Goal: Task Accomplishment & Management: Complete application form

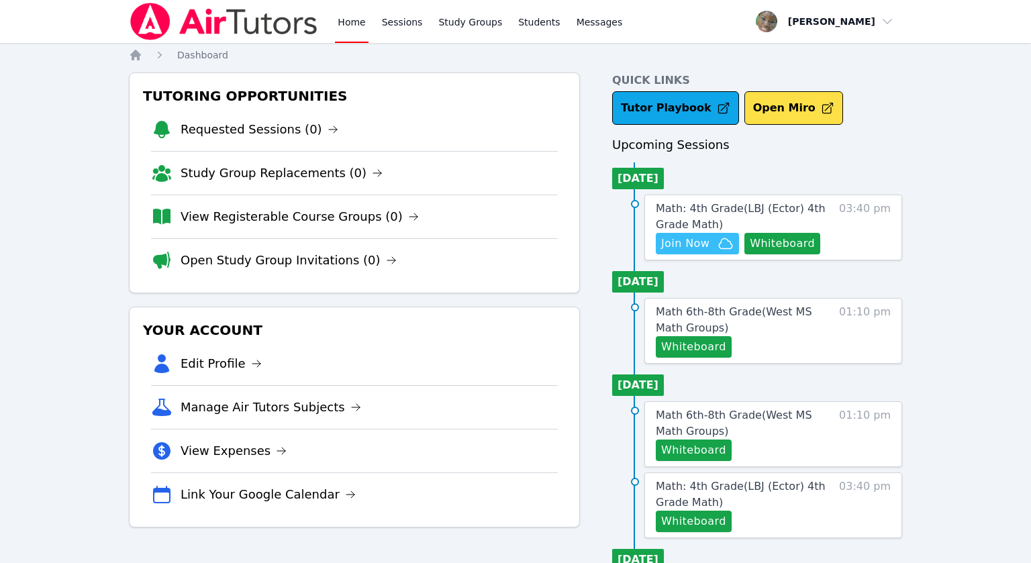
click at [678, 246] on span "Join Now" at bounding box center [685, 244] width 48 height 16
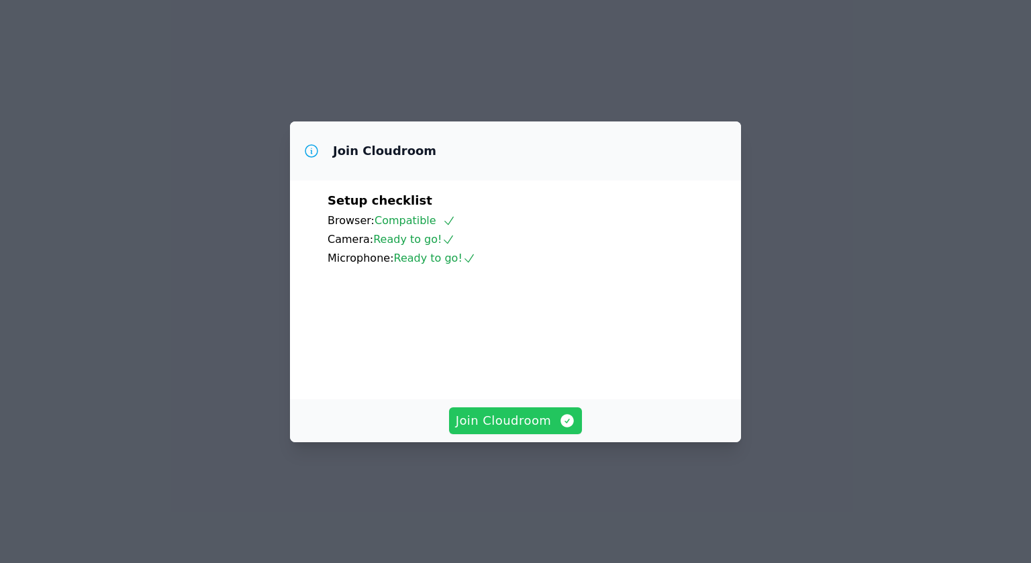
click at [537, 430] on span "Join Cloudroom" at bounding box center [516, 420] width 120 height 19
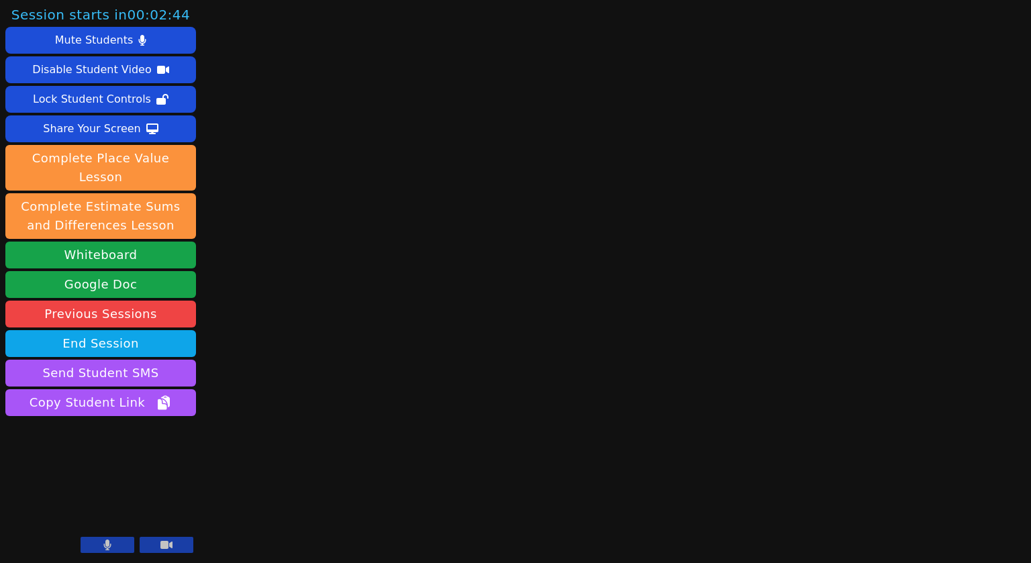
click at [114, 543] on button at bounding box center [108, 545] width 54 height 16
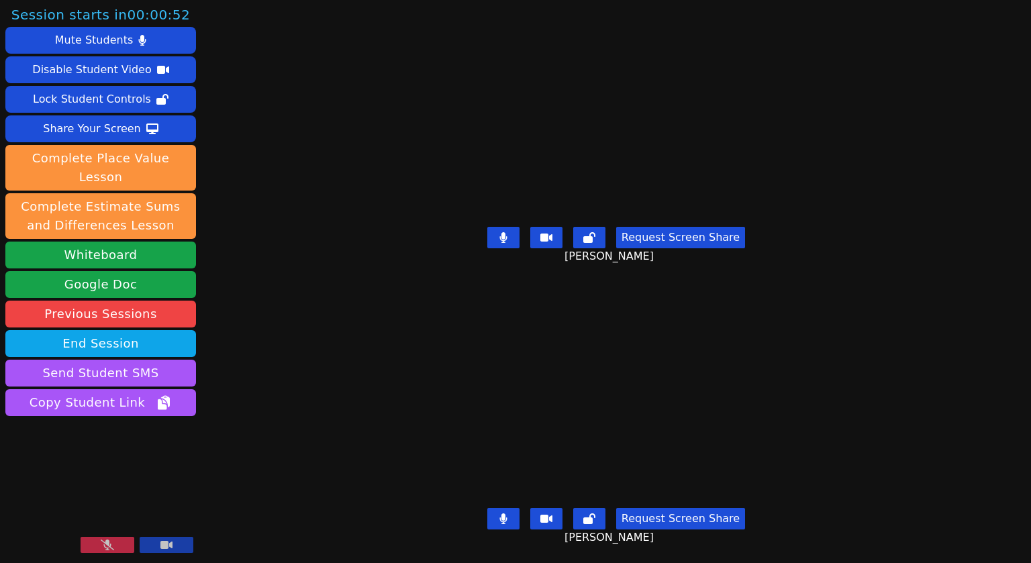
click at [87, 548] on button at bounding box center [108, 545] width 54 height 16
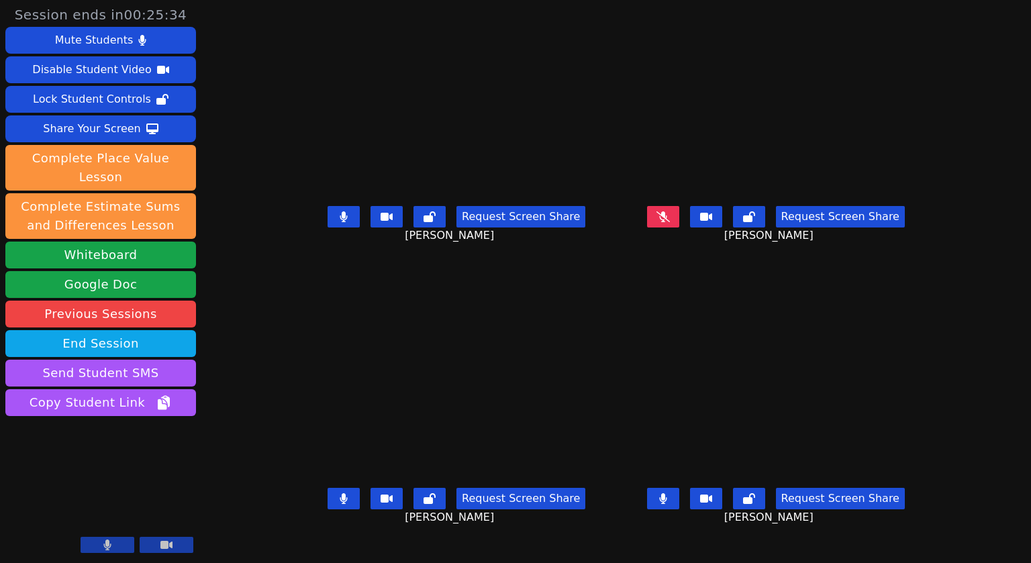
click at [328, 228] on button at bounding box center [344, 216] width 32 height 21
click at [328, 509] on button at bounding box center [344, 498] width 32 height 21
click at [666, 222] on icon at bounding box center [662, 216] width 7 height 11
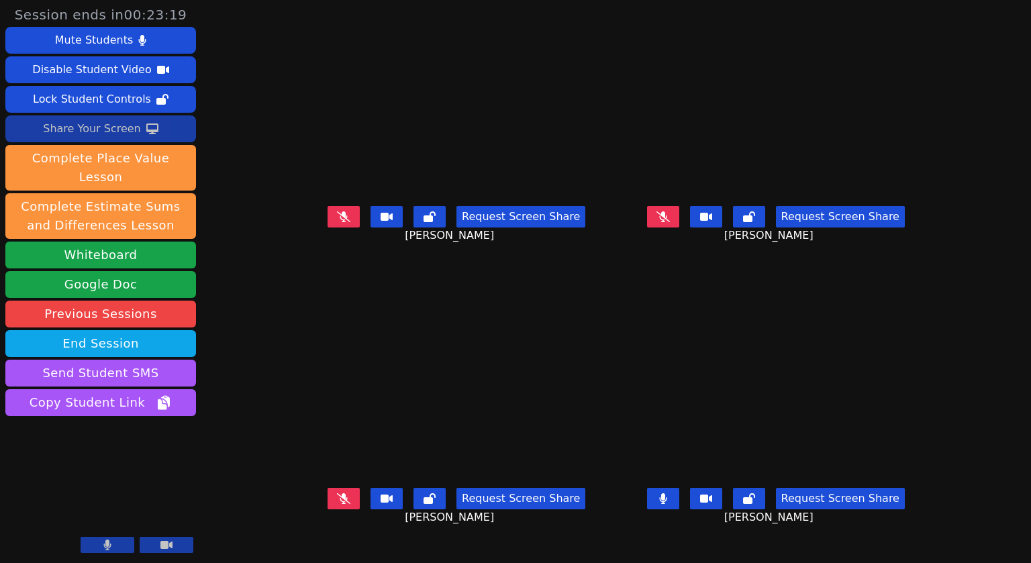
click at [75, 129] on div "Share Your Screen" at bounding box center [92, 128] width 98 height 21
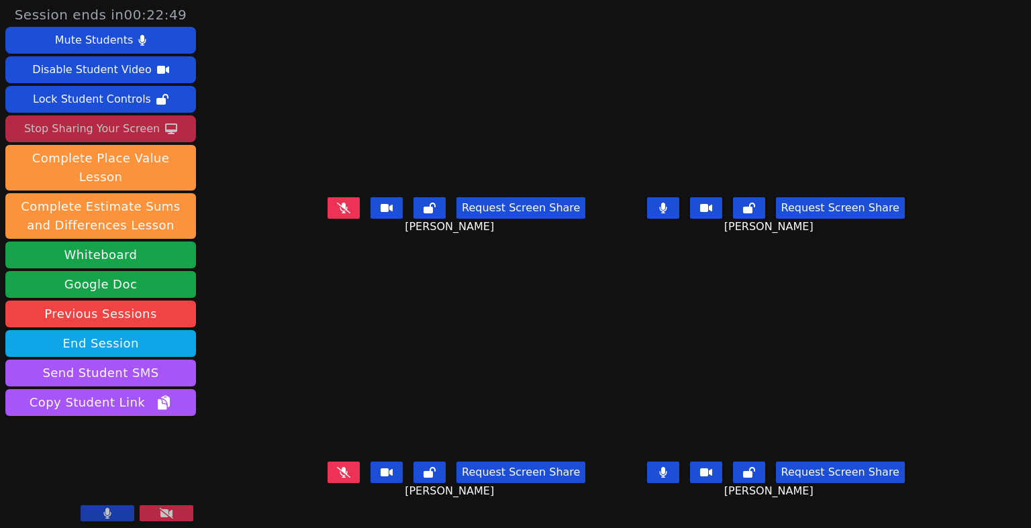
click at [679, 483] on button at bounding box center [663, 472] width 32 height 21
click at [337, 213] on icon at bounding box center [343, 208] width 13 height 11
click at [679, 483] on button at bounding box center [663, 472] width 32 height 21
click at [337, 477] on icon at bounding box center [343, 471] width 13 height 11
click at [340, 213] on icon at bounding box center [344, 208] width 8 height 11
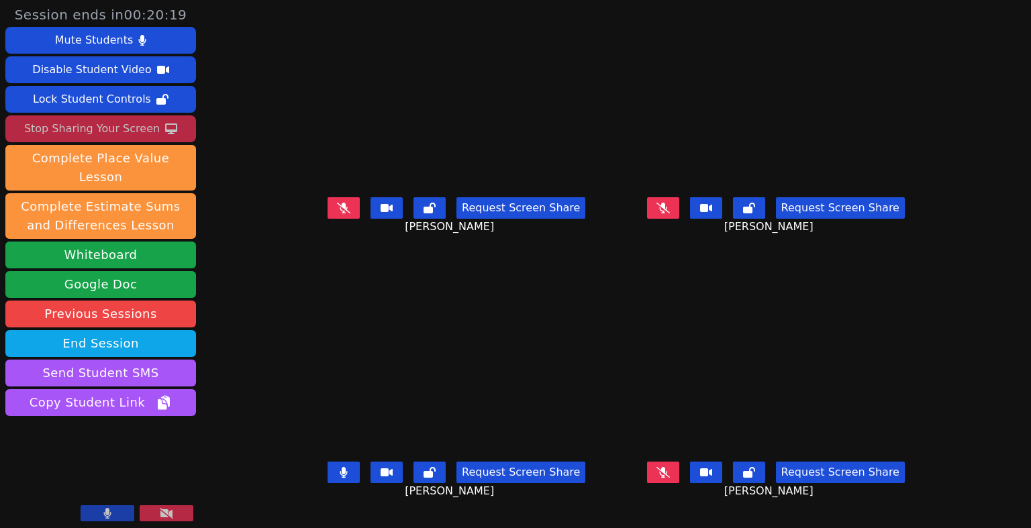
click at [328, 483] on button at bounding box center [344, 472] width 32 height 21
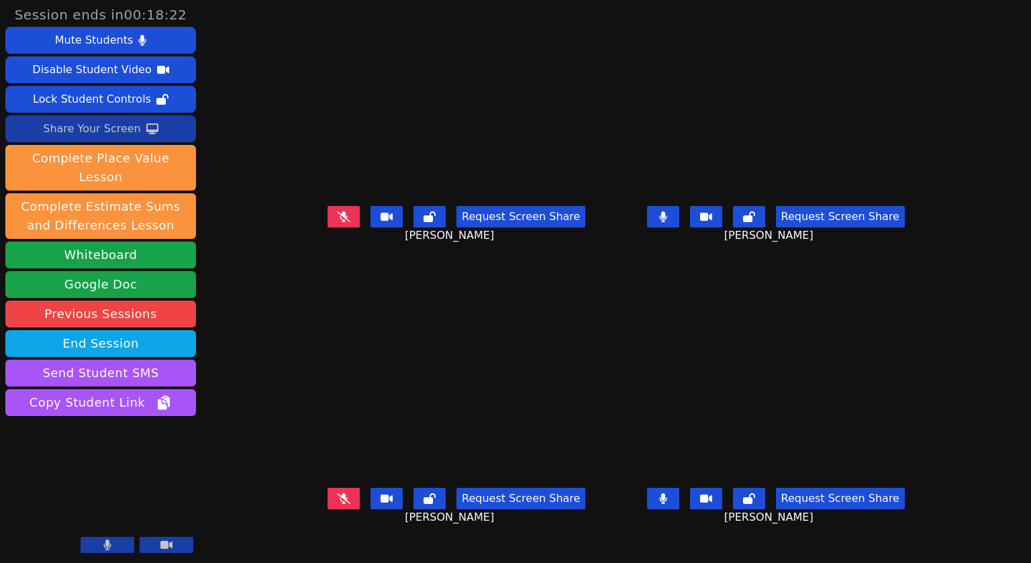
click at [667, 504] on icon at bounding box center [663, 498] width 8 height 11
click at [679, 228] on button at bounding box center [663, 216] width 32 height 21
click at [91, 125] on div "Share Your Screen" at bounding box center [92, 128] width 98 height 21
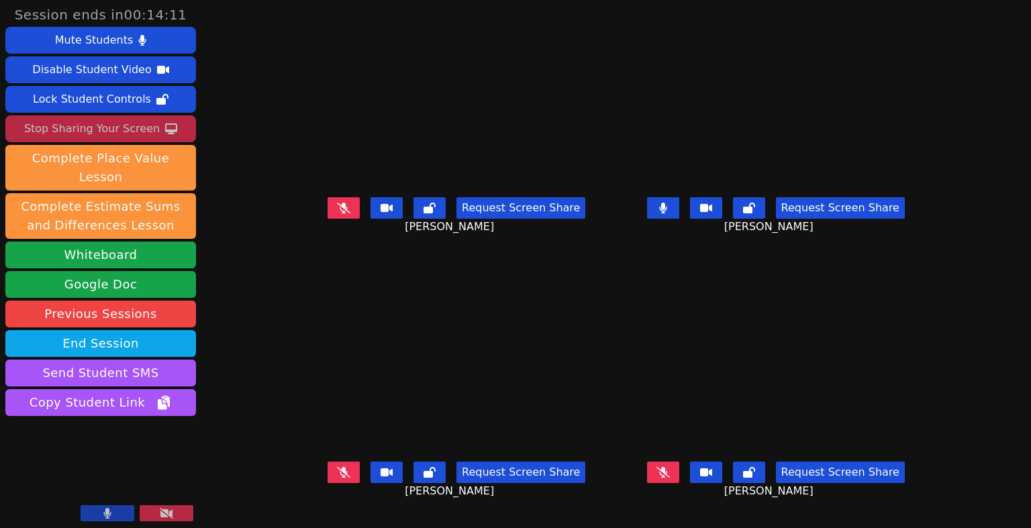
click at [337, 213] on icon at bounding box center [343, 208] width 13 height 11
click at [337, 478] on icon at bounding box center [343, 472] width 13 height 11
click at [328, 483] on button at bounding box center [344, 472] width 32 height 21
click at [106, 127] on div "Stop Sharing Your Screen" at bounding box center [92, 128] width 136 height 21
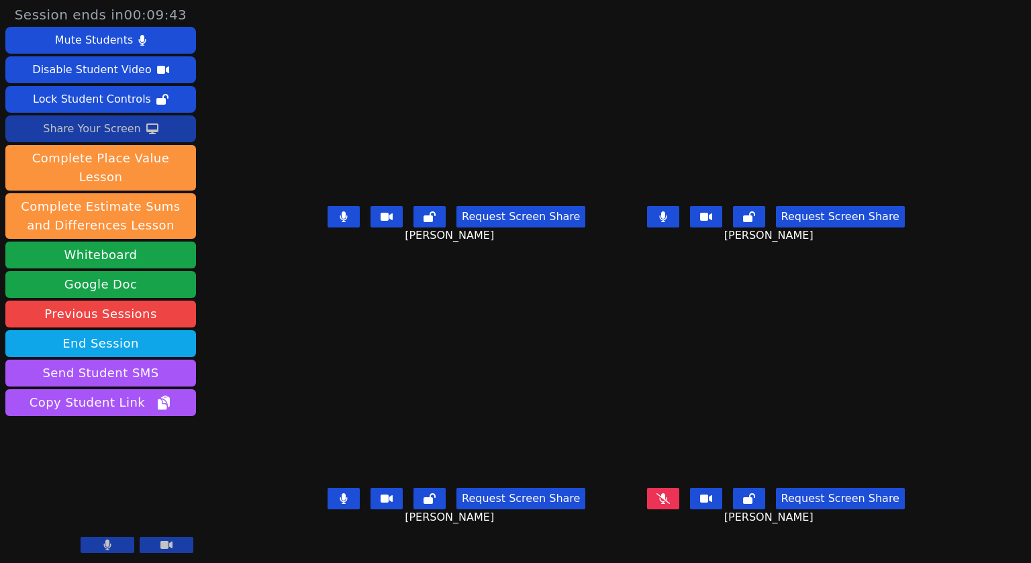
click at [340, 504] on icon at bounding box center [344, 498] width 8 height 11
click at [328, 228] on button at bounding box center [344, 216] width 32 height 21
click at [670, 504] on icon at bounding box center [662, 498] width 13 height 11
click at [679, 509] on button at bounding box center [663, 498] width 32 height 21
click at [98, 132] on div "Share Your Screen" at bounding box center [92, 128] width 98 height 21
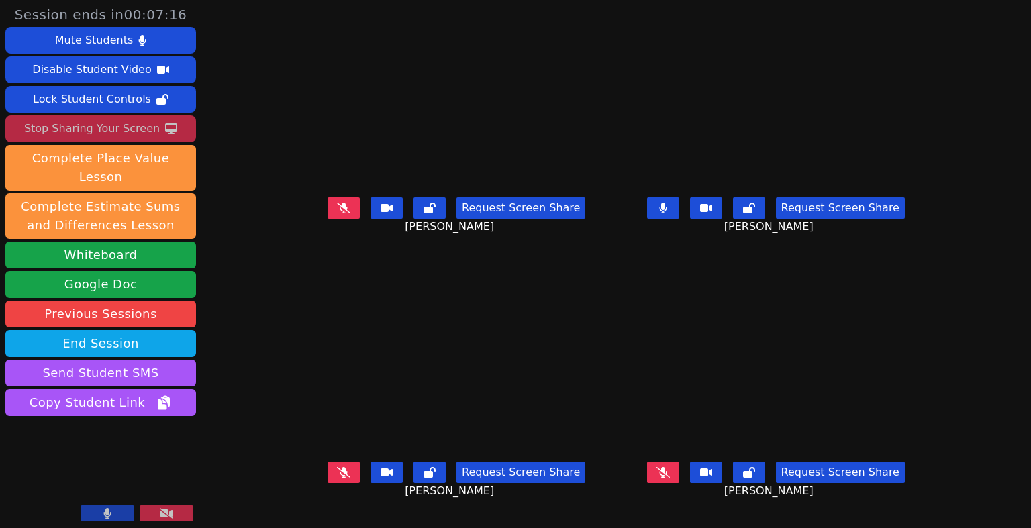
click at [87, 130] on div "Stop Sharing Your Screen" at bounding box center [92, 128] width 136 height 21
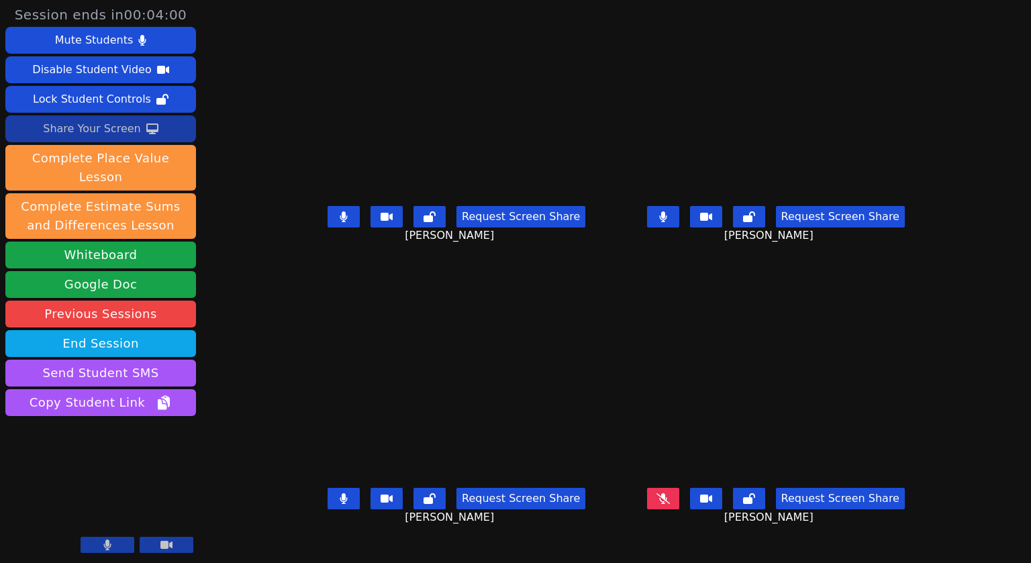
click at [340, 222] on icon at bounding box center [343, 216] width 7 height 11
click at [340, 504] on icon at bounding box center [343, 498] width 7 height 11
click at [670, 504] on icon at bounding box center [662, 498] width 13 height 11
click at [880, 509] on button "Request Screen Share" at bounding box center [840, 498] width 129 height 21
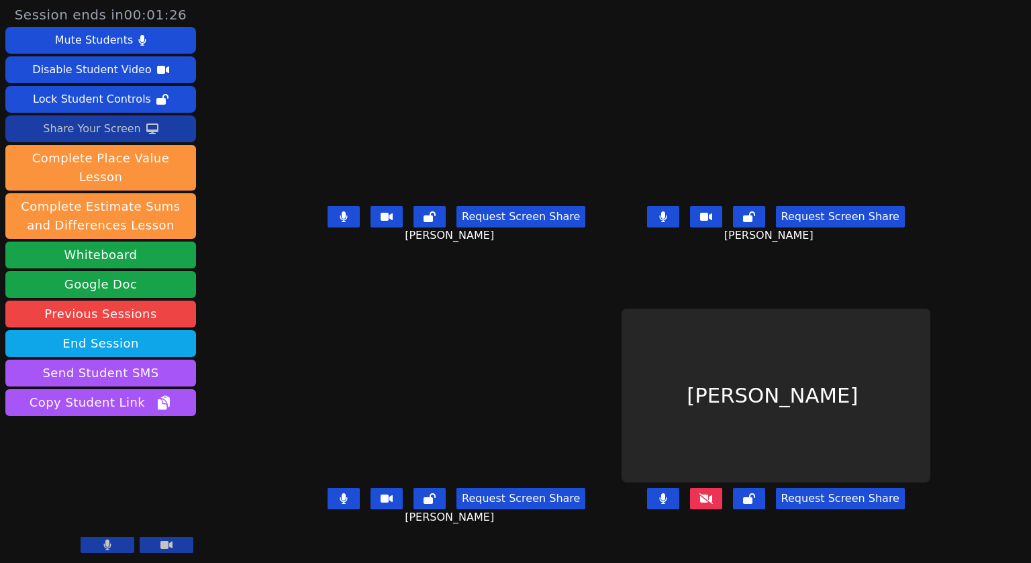
click at [863, 509] on button "Request Screen Share" at bounding box center [840, 498] width 129 height 21
click at [865, 509] on button "Request Screen Share" at bounding box center [840, 498] width 129 height 21
click at [889, 509] on button "Request Screen Share" at bounding box center [840, 498] width 129 height 21
click at [713, 504] on icon at bounding box center [705, 498] width 13 height 11
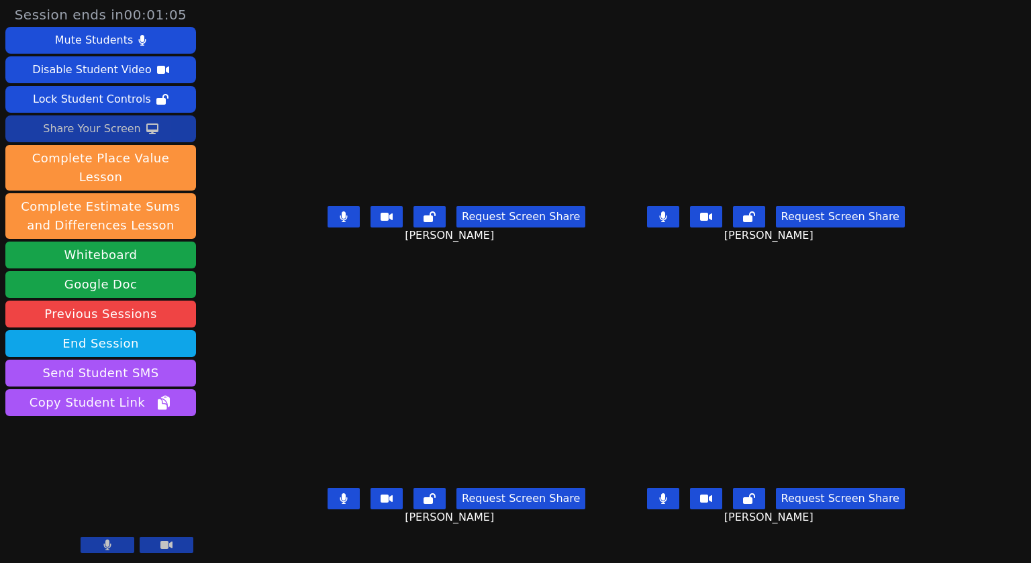
click at [328, 228] on button at bounding box center [344, 216] width 32 height 21
click at [328, 509] on button at bounding box center [344, 498] width 32 height 21
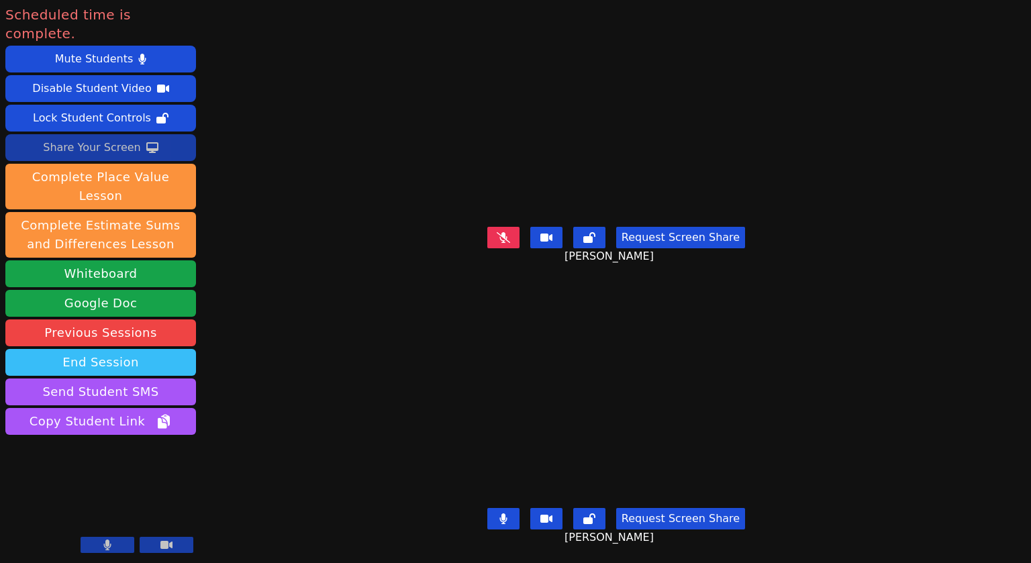
click at [105, 349] on button "End Session" at bounding box center [100, 362] width 191 height 27
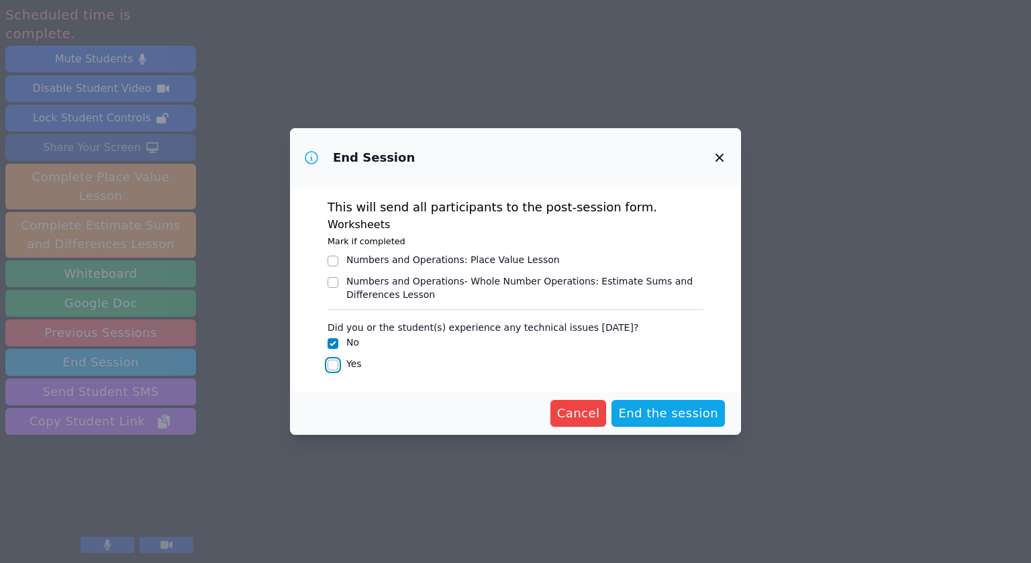
click at [332, 369] on input "Yes" at bounding box center [333, 365] width 11 height 11
checkbox input "true"
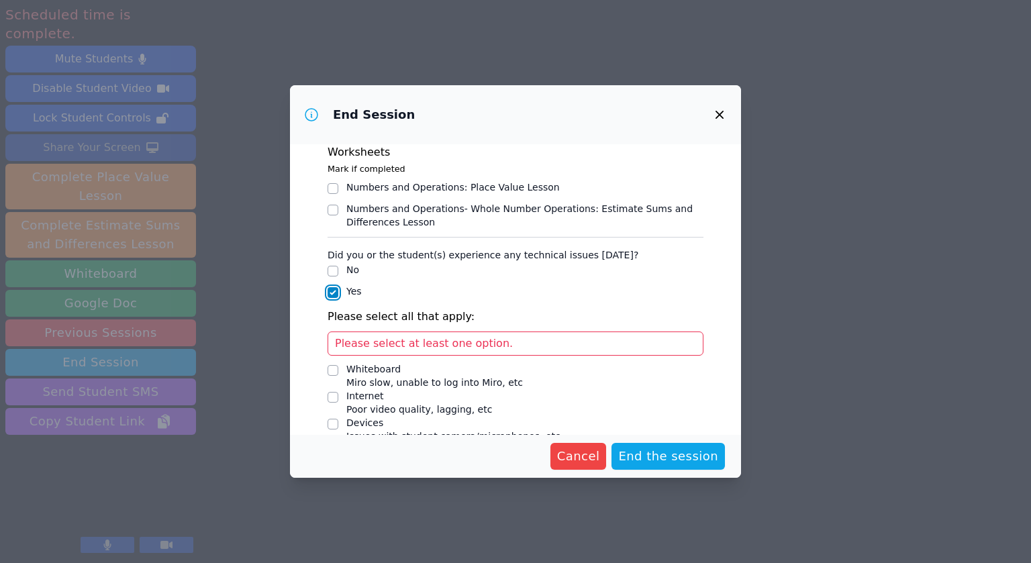
scroll to position [26, 0]
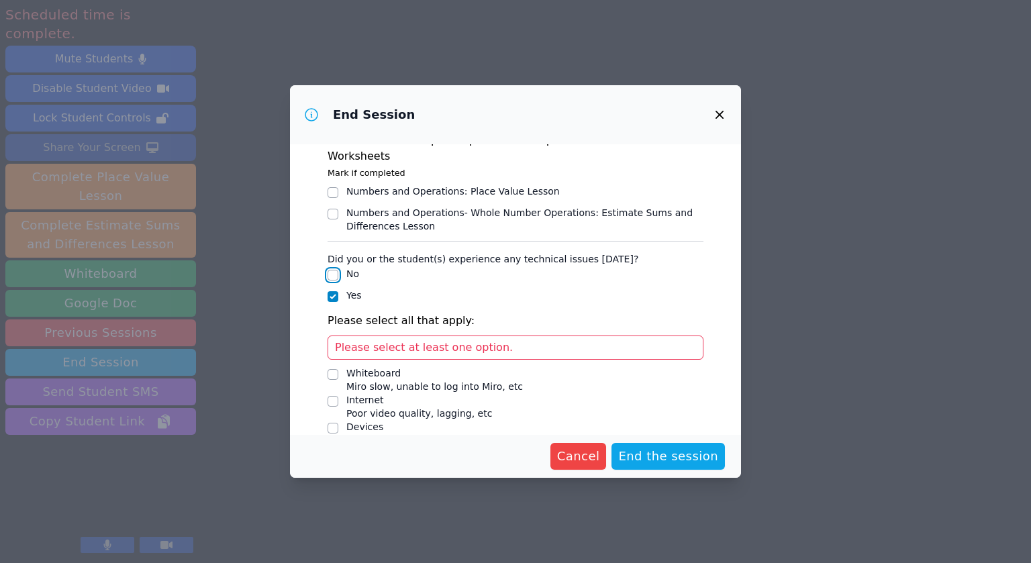
click at [331, 274] on input "No" at bounding box center [333, 275] width 11 height 11
checkbox input "true"
checkbox input "false"
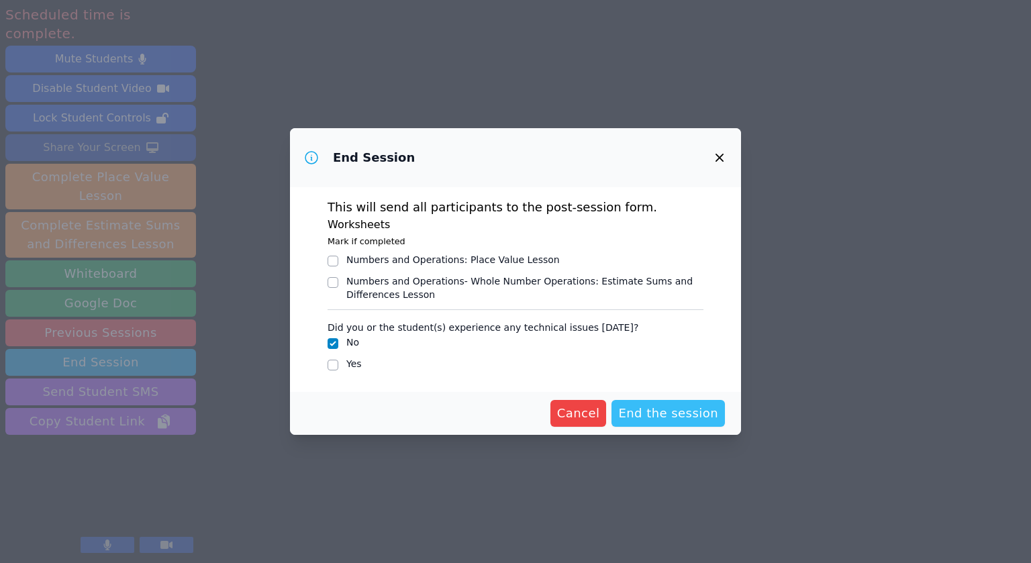
click at [655, 415] on span "End the session" at bounding box center [668, 413] width 100 height 19
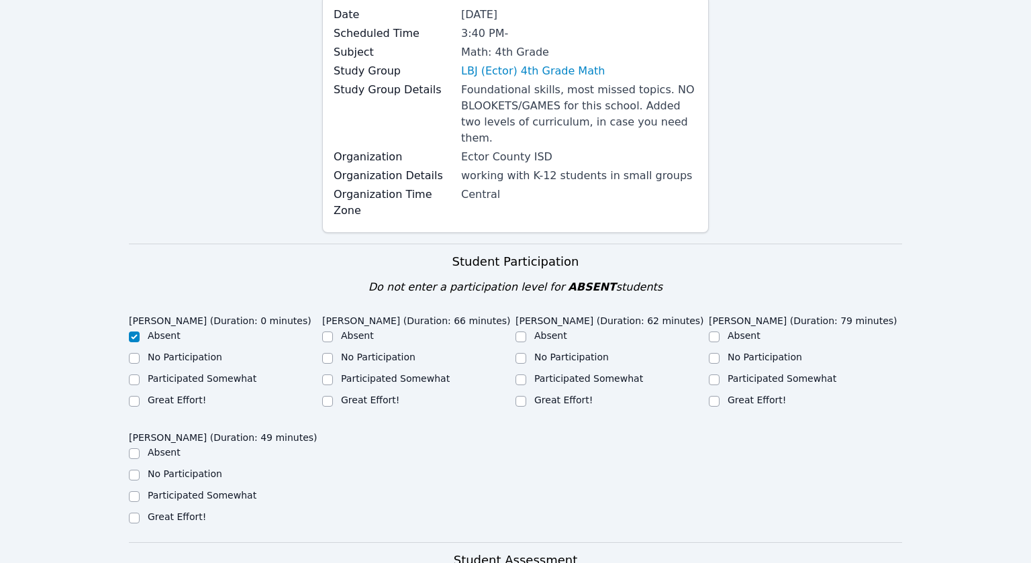
scroll to position [165, 0]
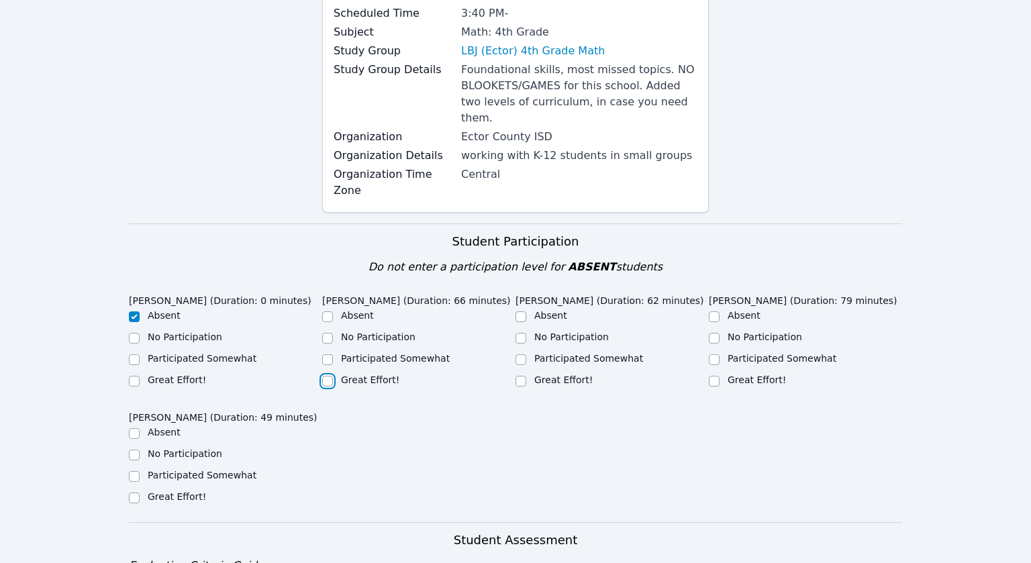
click at [332, 376] on input "Great Effort!" at bounding box center [327, 381] width 11 height 11
checkbox input "true"
click at [520, 376] on input "Great Effort!" at bounding box center [520, 381] width 11 height 11
checkbox input "true"
click at [723, 373] on div "Great Effort!" at bounding box center [805, 381] width 193 height 16
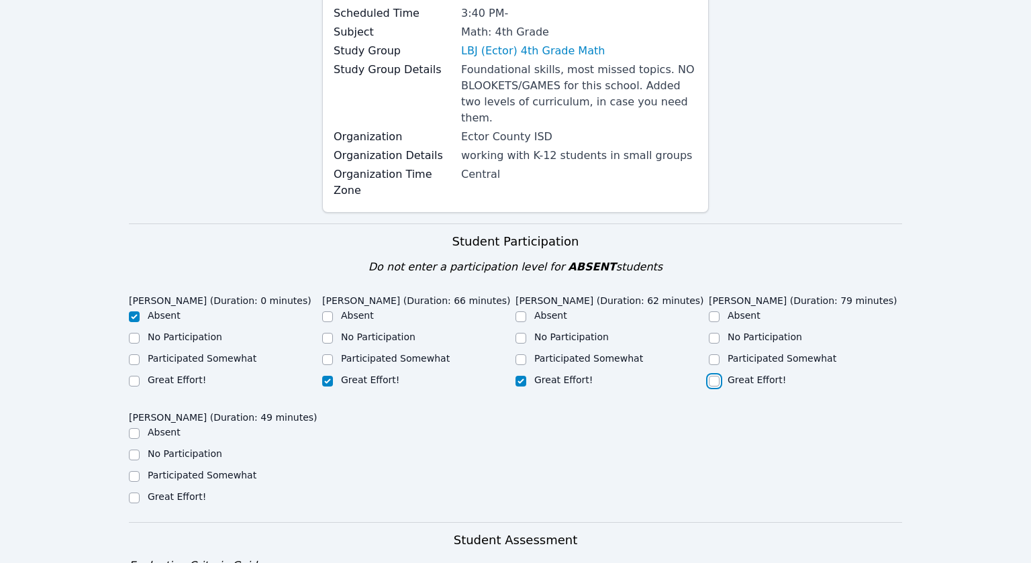
click at [719, 376] on input "Great Effort!" at bounding box center [714, 381] width 11 height 11
checkbox input "true"
click at [130, 493] on input "Great Effort!" at bounding box center [134, 498] width 11 height 11
checkbox input "true"
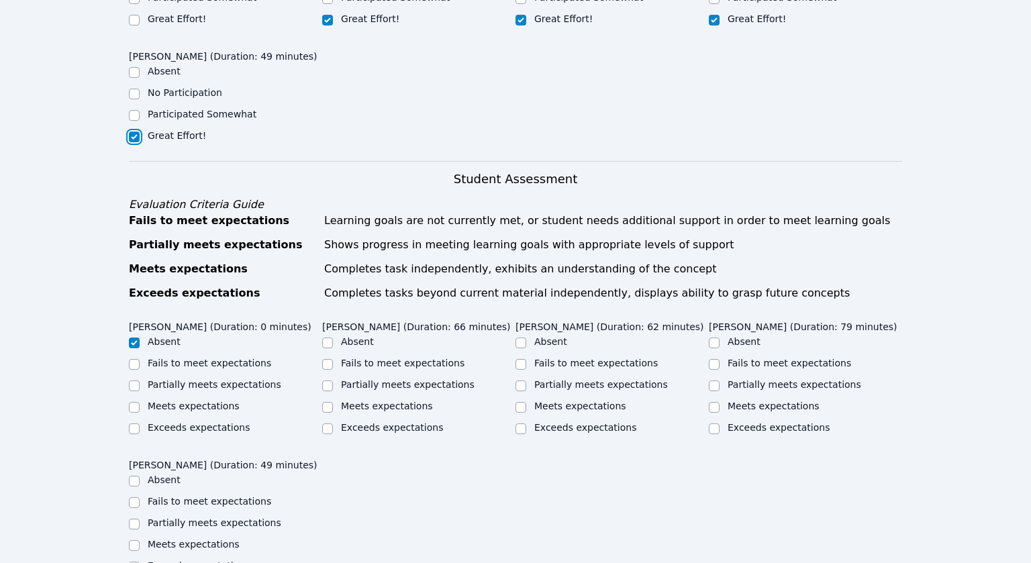
scroll to position [545, 0]
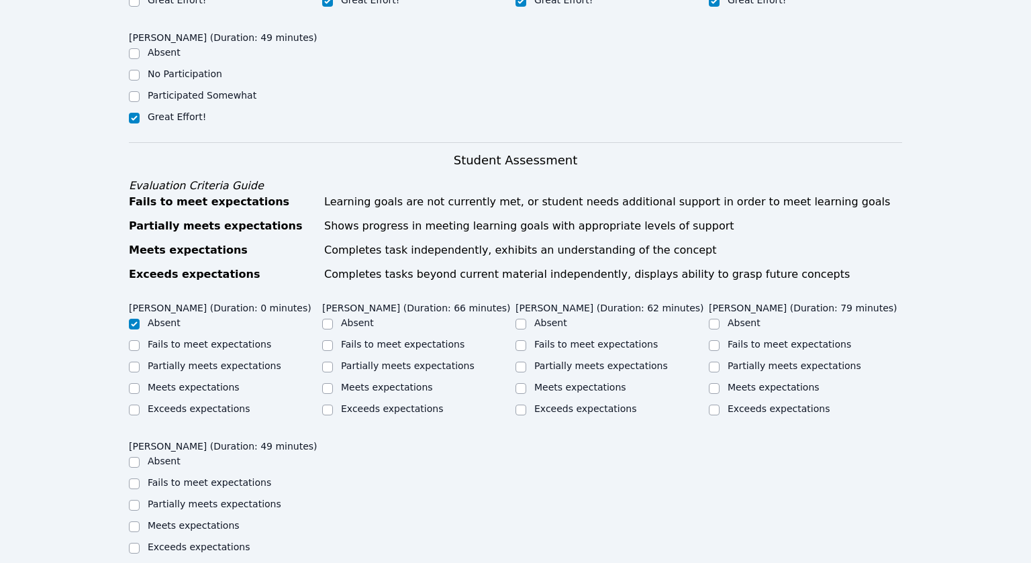
click at [133, 381] on div at bounding box center [134, 389] width 11 height 16
click at [338, 381] on div "Meets expectations" at bounding box center [418, 389] width 193 height 16
click at [332, 383] on input "Meets expectations" at bounding box center [327, 388] width 11 height 11
checkbox input "true"
click at [525, 383] on input "Meets expectations" at bounding box center [520, 388] width 11 height 11
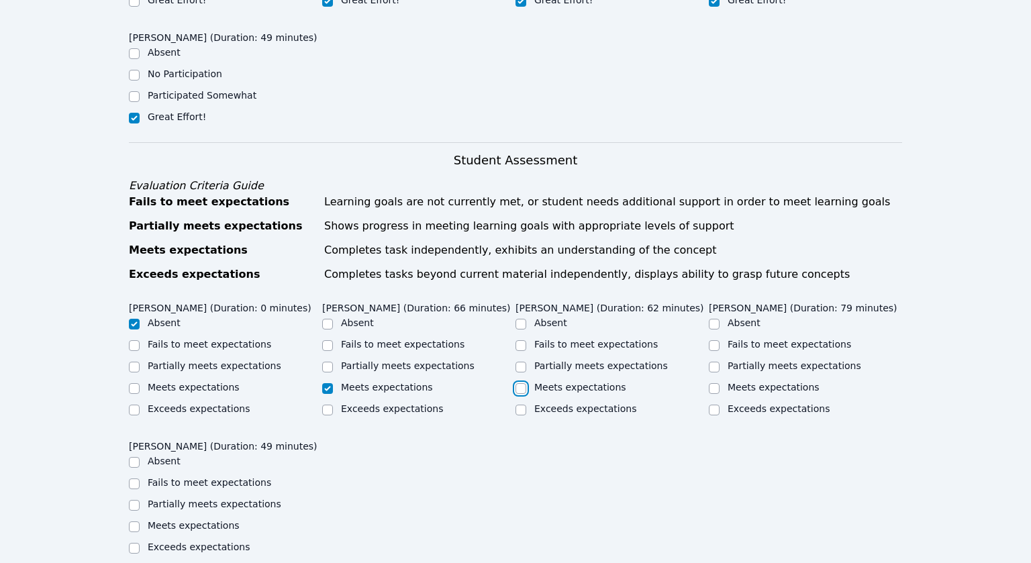
checkbox input "true"
click at [714, 383] on input "Meets expectations" at bounding box center [714, 388] width 11 height 11
checkbox input "true"
click at [140, 540] on div "Exceeds expectations" at bounding box center [225, 548] width 193 height 16
click at [131, 543] on input "Exceeds expectations" at bounding box center [134, 548] width 11 height 11
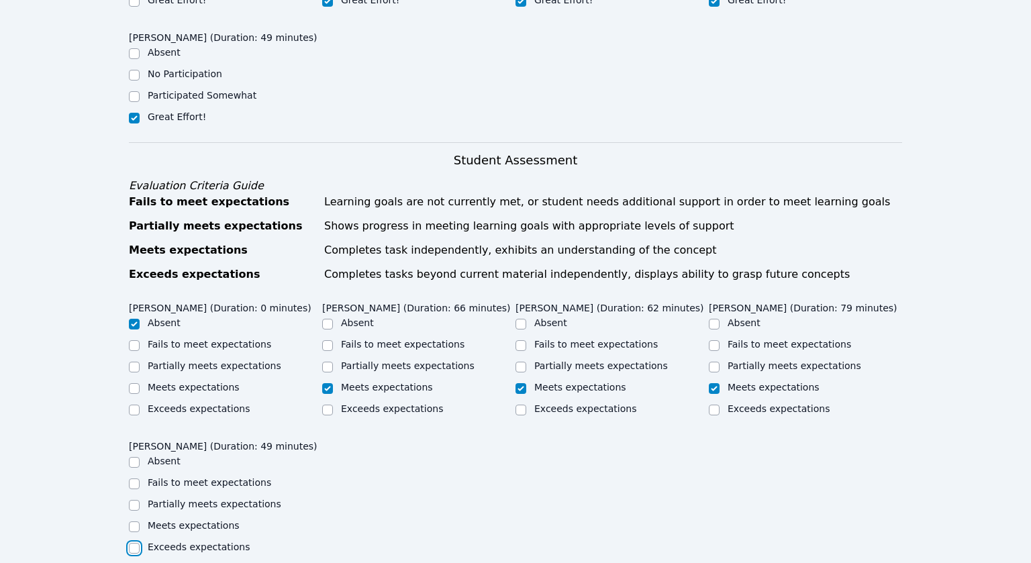
checkbox input "true"
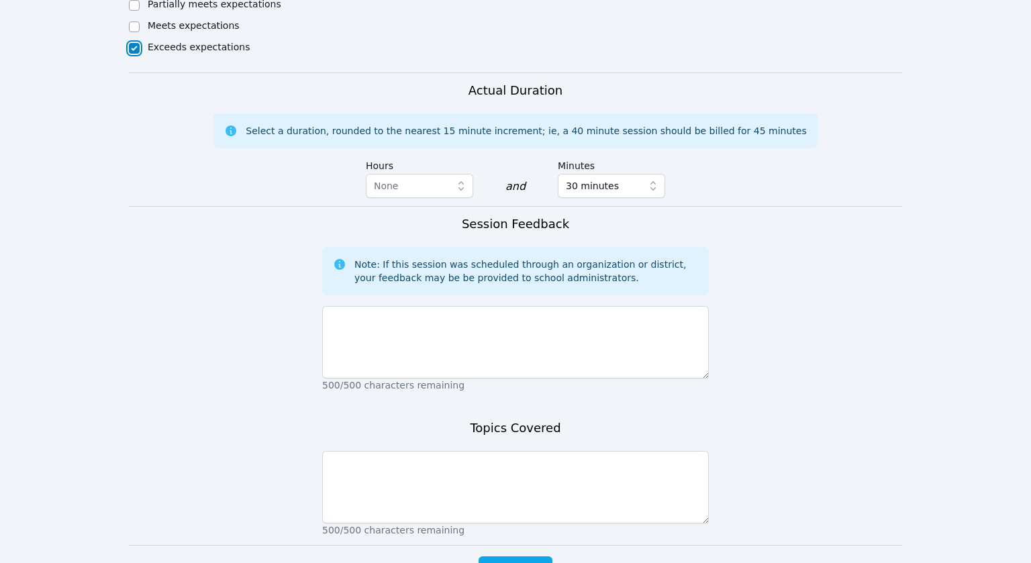
scroll to position [1046, 0]
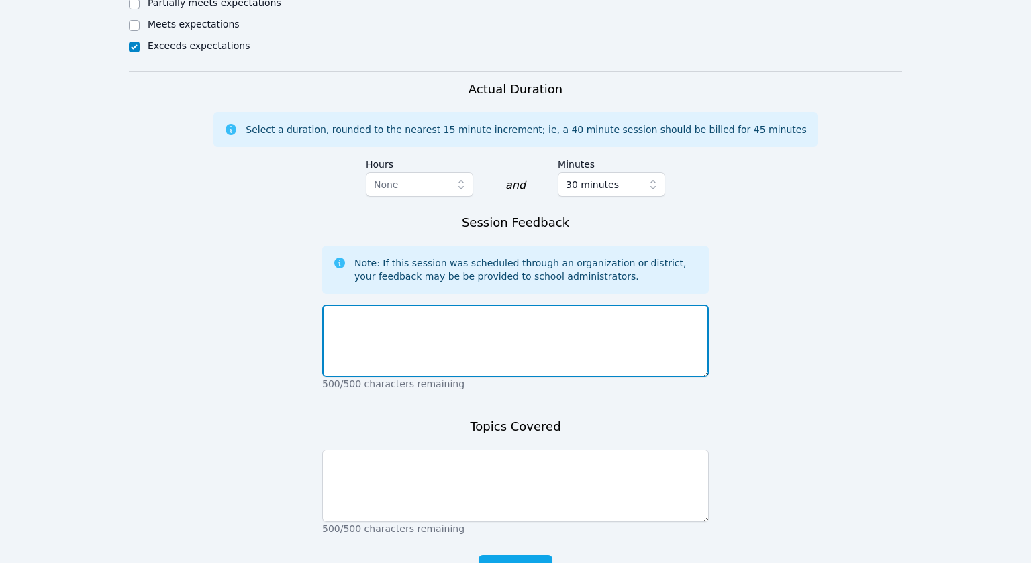
click at [371, 307] on textarea at bounding box center [515, 341] width 387 height 72
type textarea "S"
type textarea "W"
click at [655, 305] on textarea "Students reviewed expectations and practiced using the miro board tools" at bounding box center [515, 341] width 387 height 72
type textarea "Students reviewed expectations and practiced using the miro board tools."
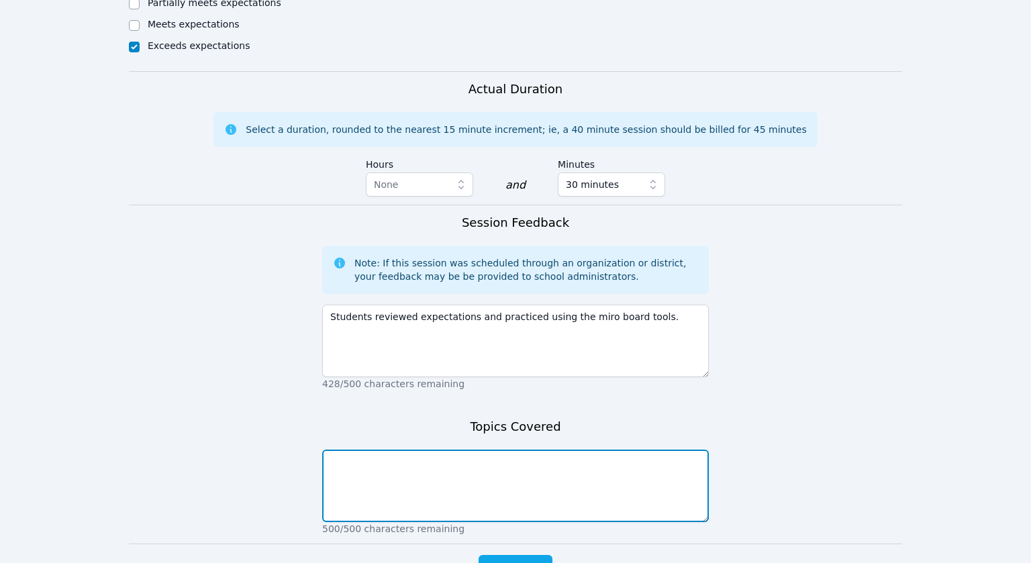
click at [588, 452] on textarea at bounding box center [515, 486] width 387 height 72
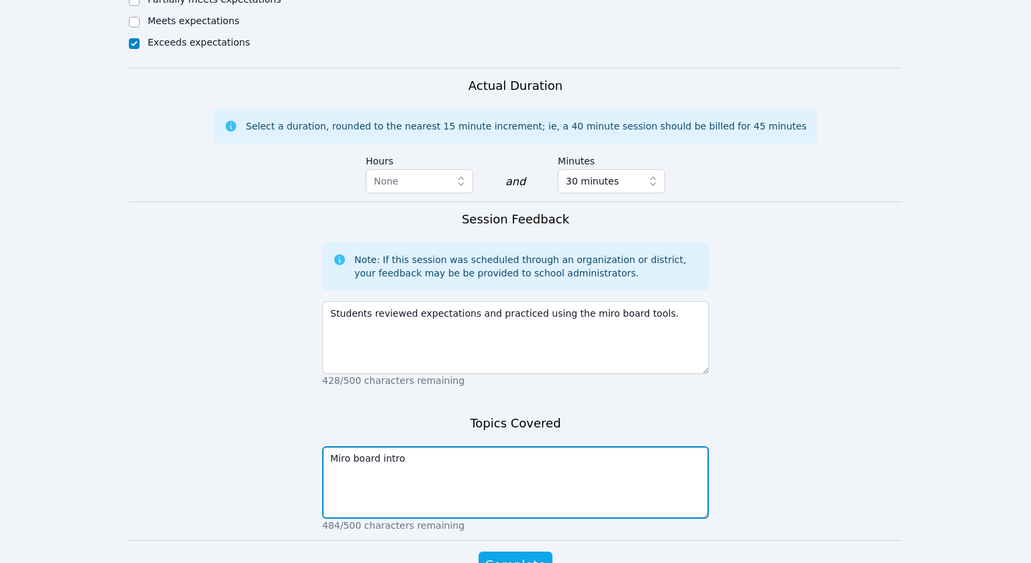
scroll to position [1052, 0]
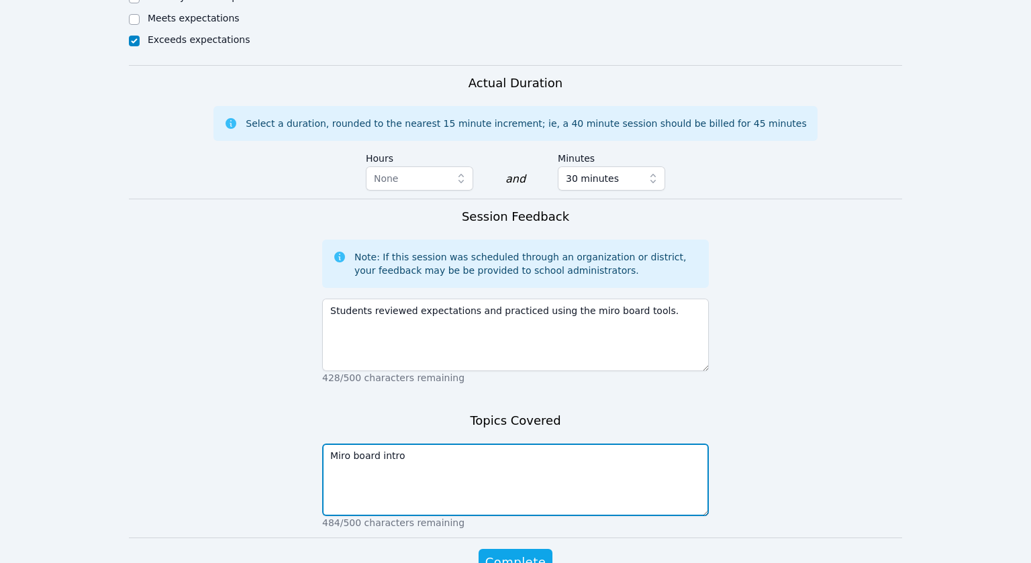
type textarea "Miro board intro"
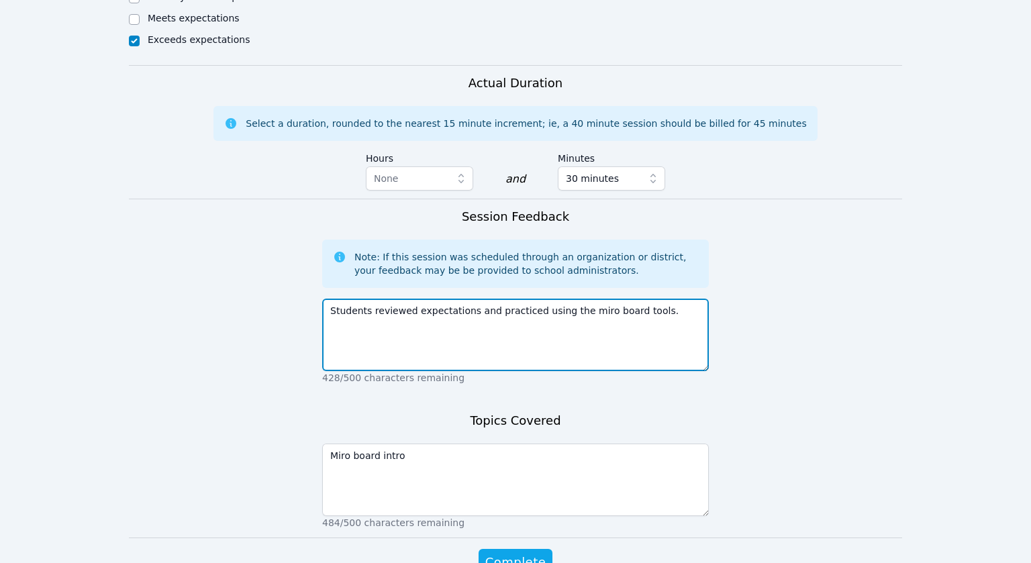
click at [662, 299] on textarea "Students reviewed expectations and practiced using the miro board tools." at bounding box center [515, 335] width 387 height 72
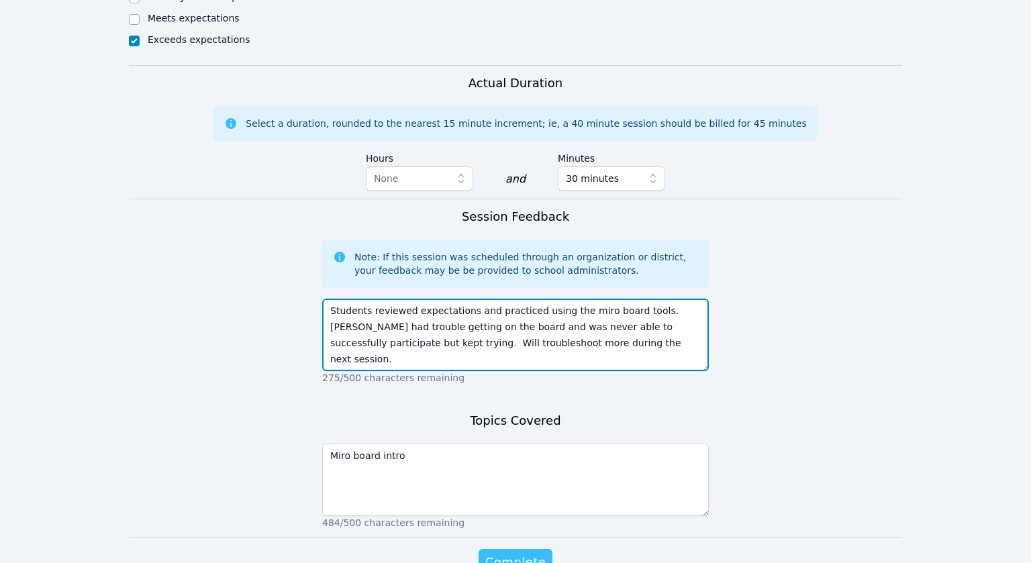
type textarea "Students reviewed expectations and practiced using the miro board tools. Emily …"
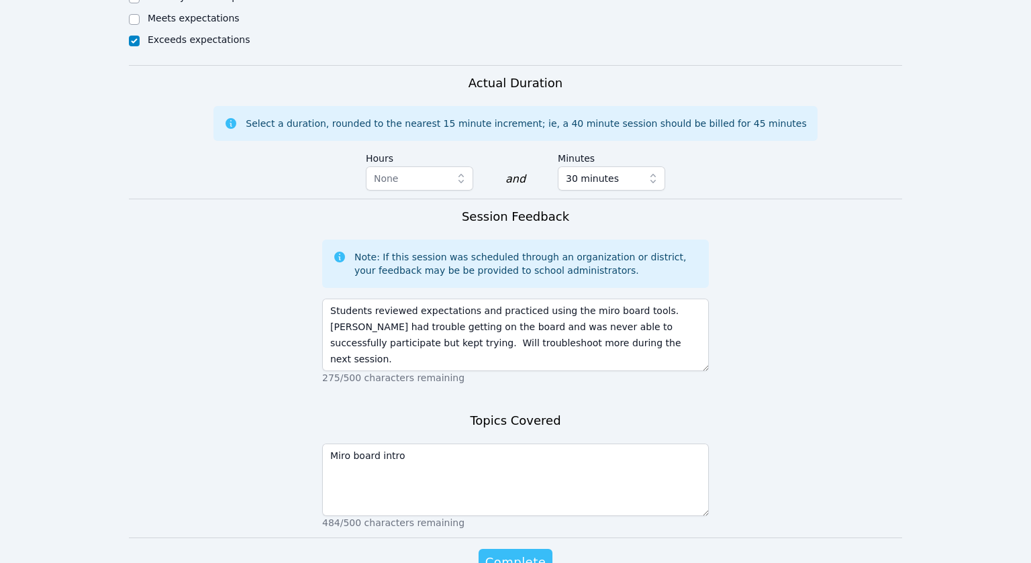
click at [517, 553] on span "Complete" at bounding box center [515, 562] width 60 height 19
